Goal: Navigation & Orientation: Find specific page/section

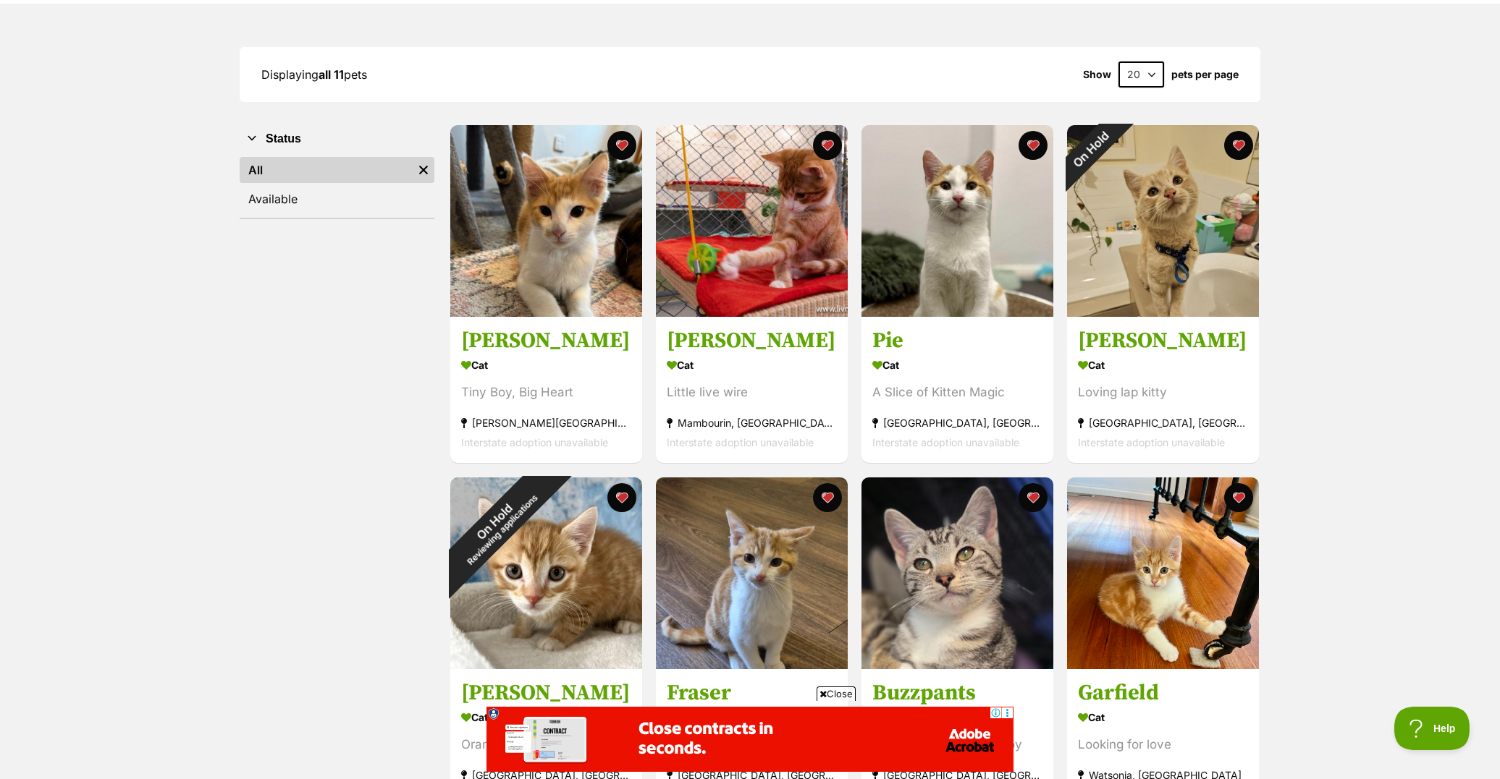
scroll to position [161, 0]
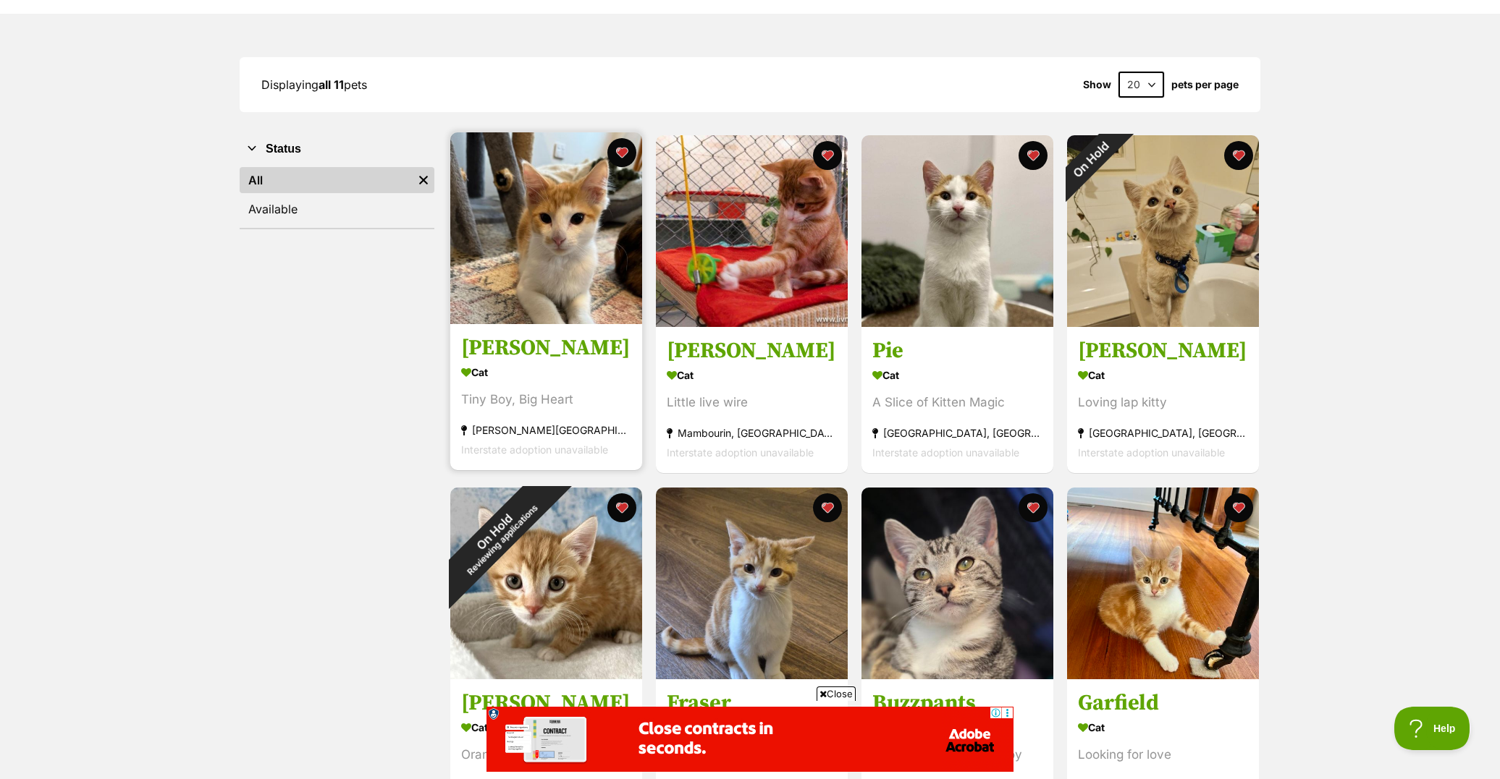
click at [565, 235] on img at bounding box center [546, 228] width 192 height 192
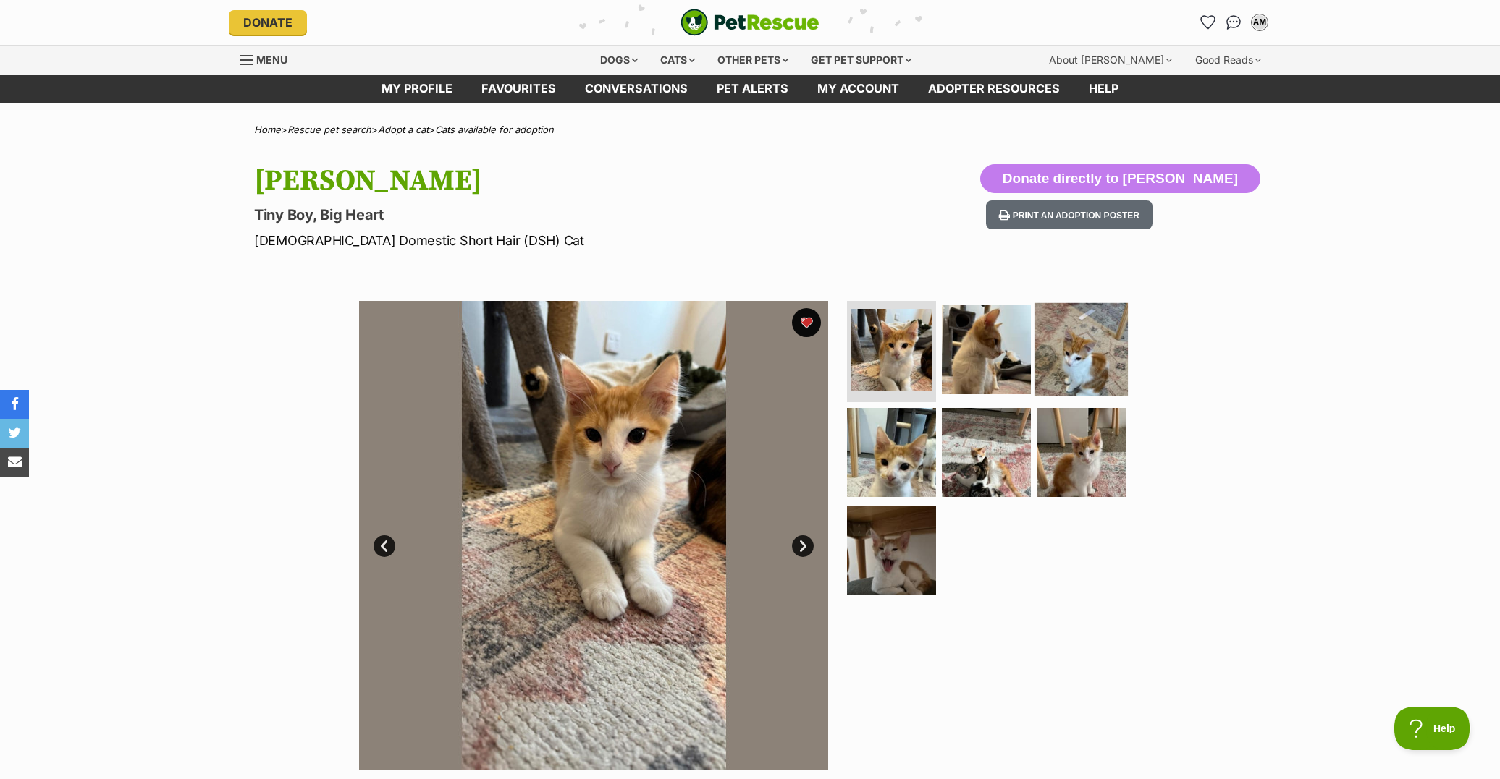
click at [1083, 351] on img at bounding box center [1080, 349] width 93 height 93
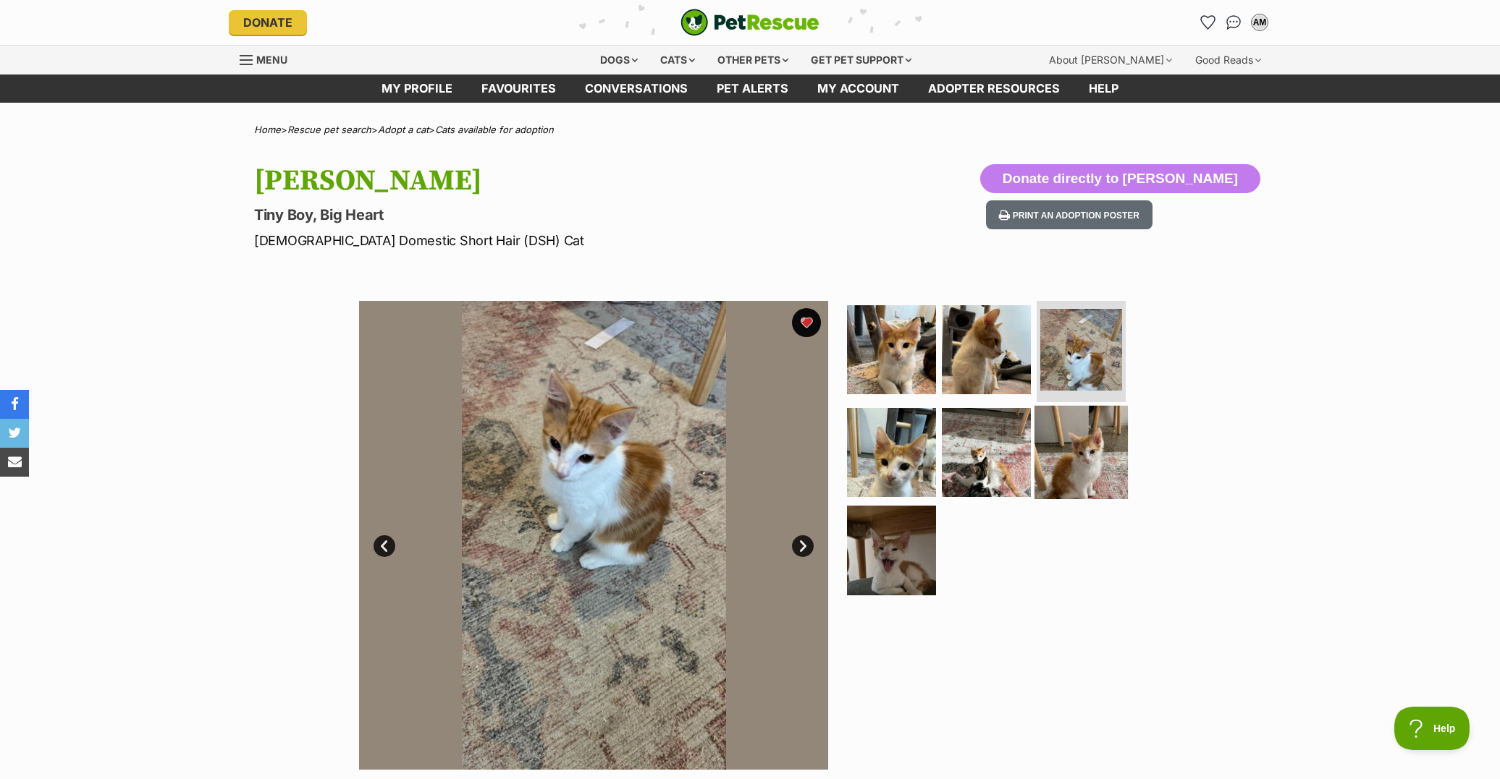
click at [1076, 458] on img at bounding box center [1080, 451] width 93 height 93
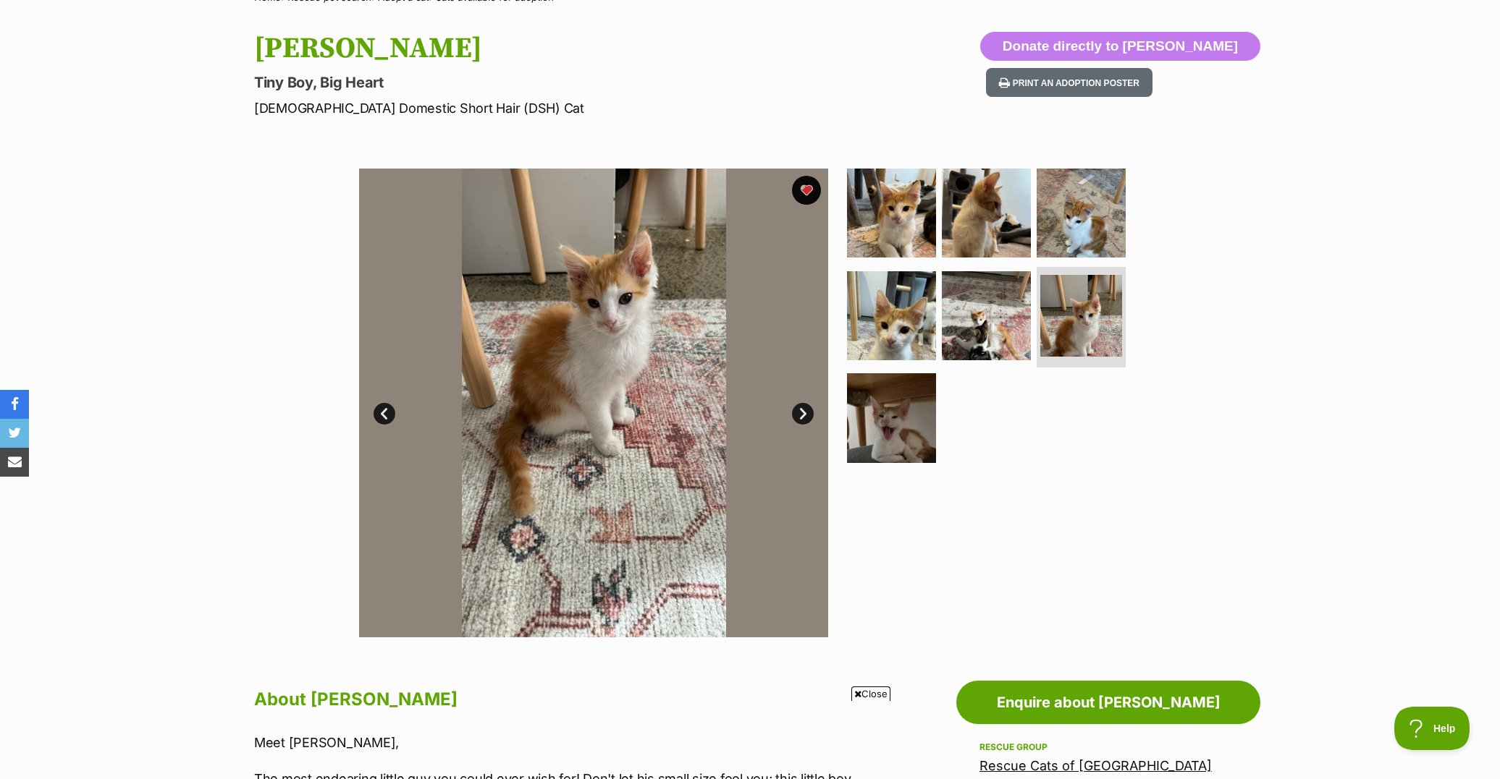
scroll to position [133, 0]
click at [978, 325] on img at bounding box center [985, 314] width 93 height 93
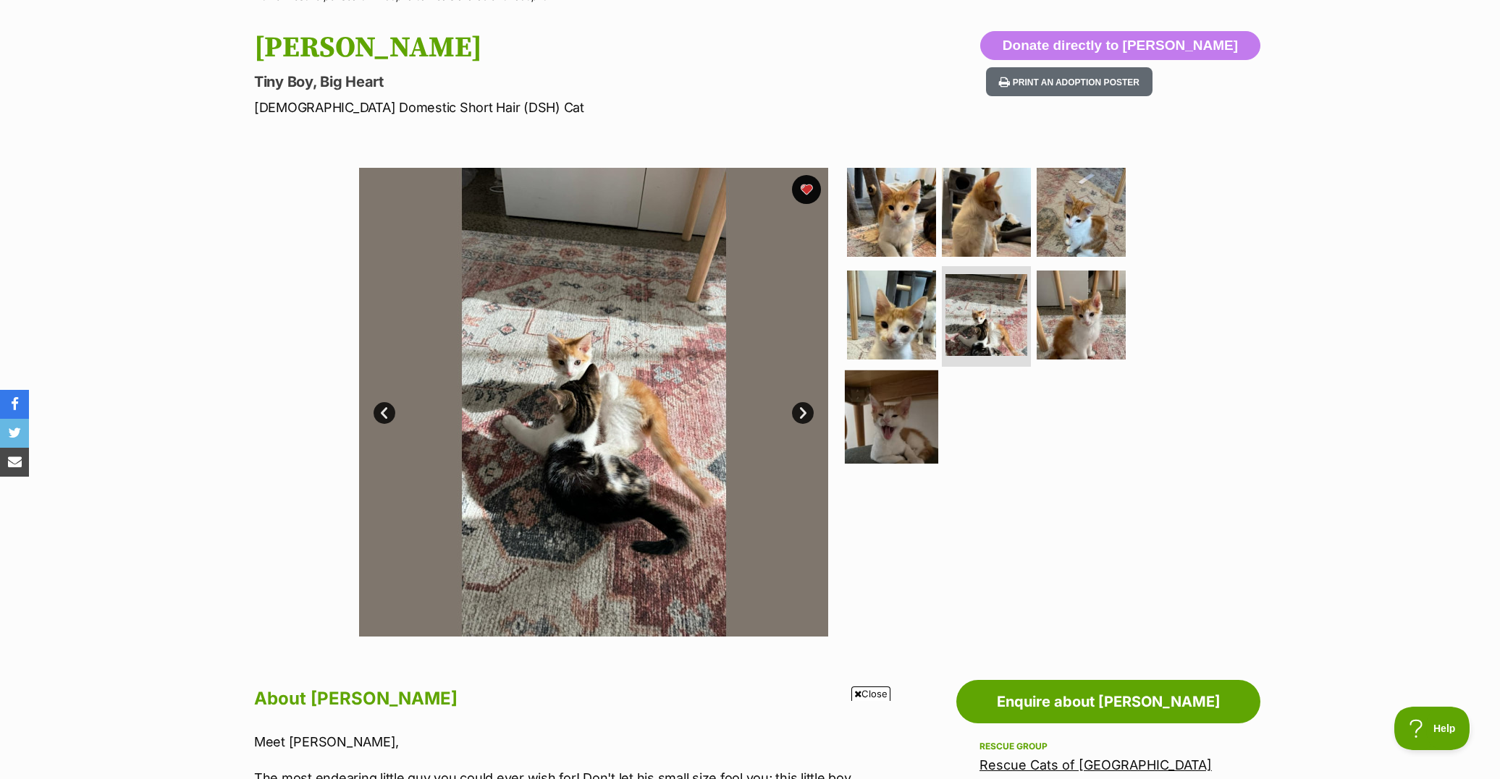
click at [898, 436] on img at bounding box center [891, 417] width 93 height 93
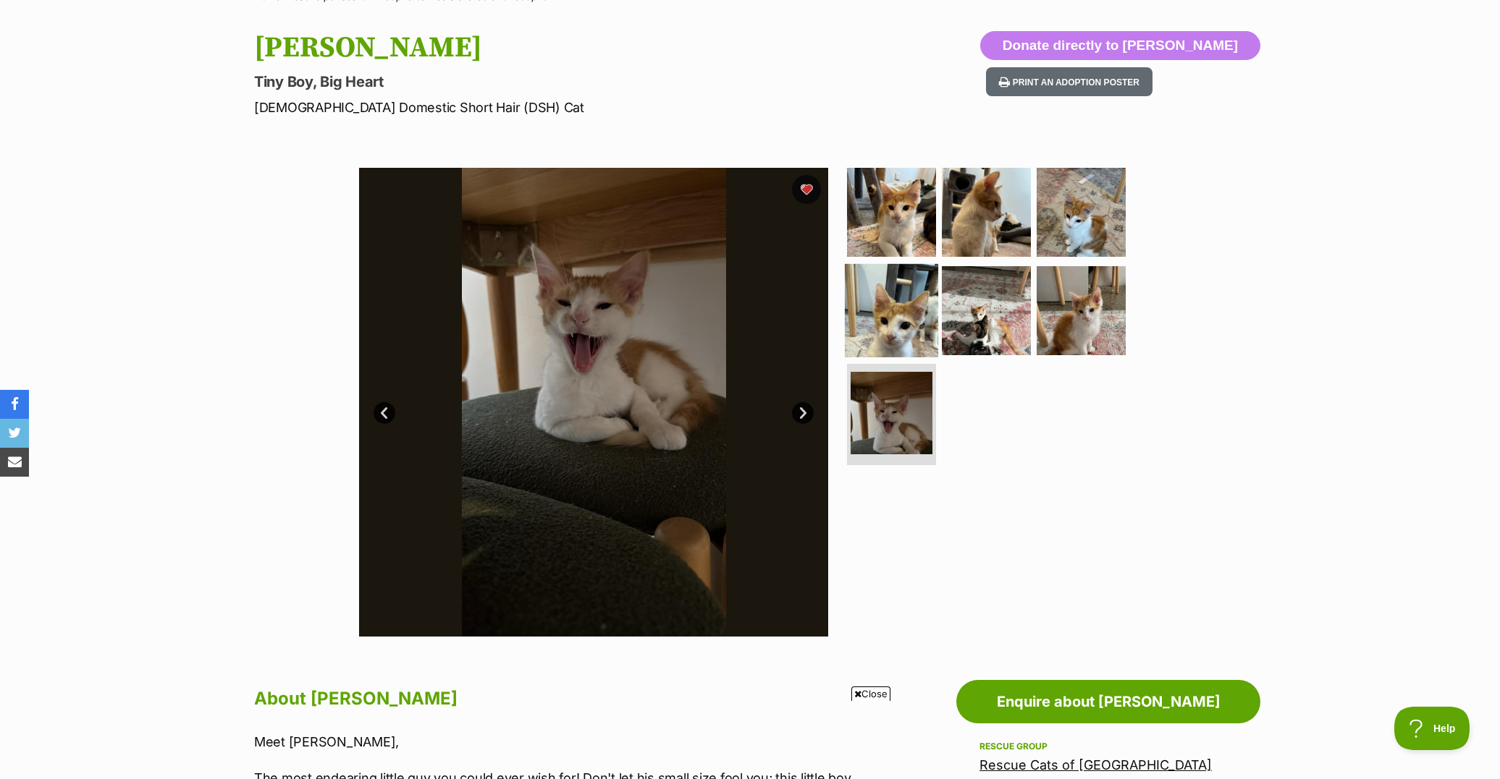
click at [884, 334] on img at bounding box center [891, 309] width 93 height 93
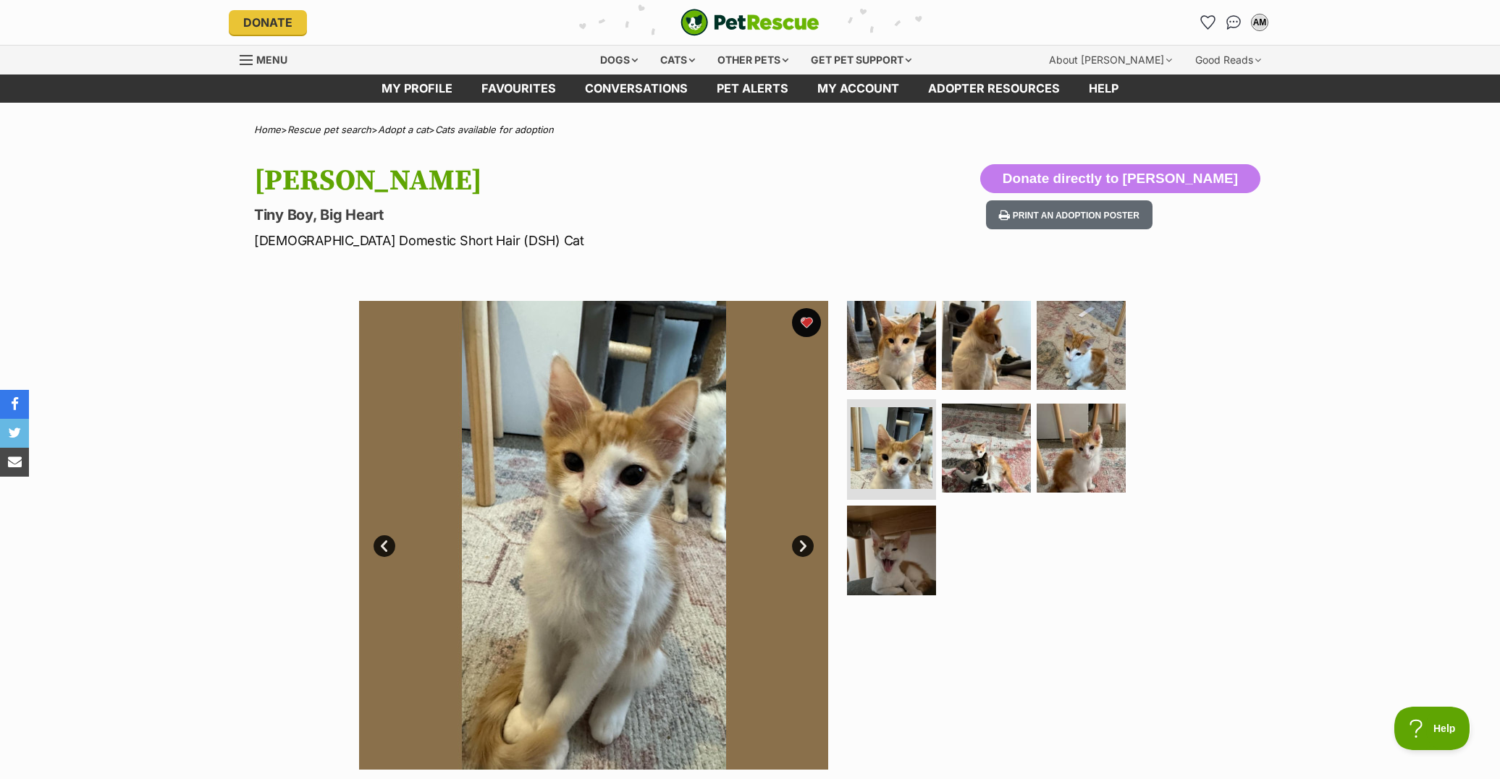
scroll to position [0, 0]
